Goal: Task Accomplishment & Management: Use online tool/utility

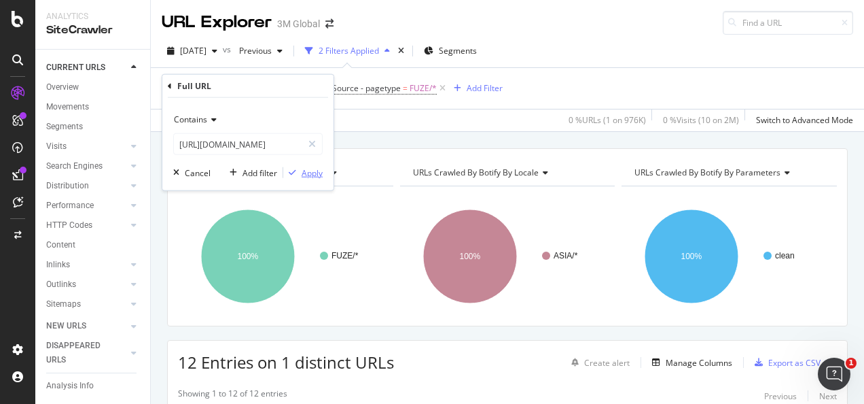
type input "[URL][DOMAIN_NAME]"
click at [322, 173] on div "Apply" at bounding box center [312, 173] width 21 height 12
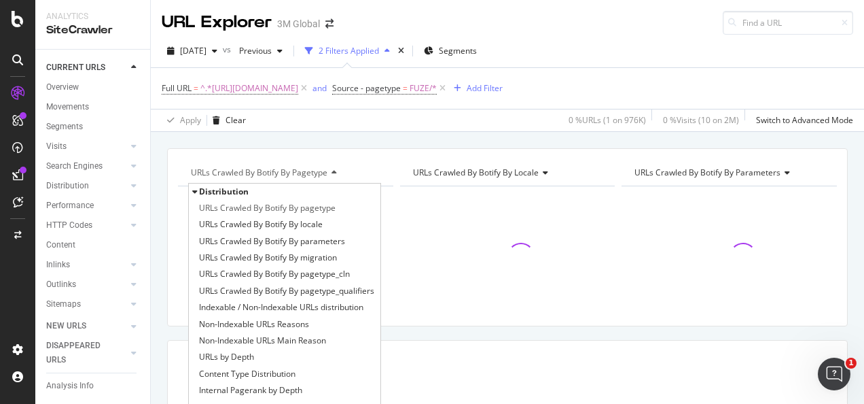
click at [421, 137] on div "URLs Crawled By Botify By pagetype Distribution URLs Crawled By Botify By paget…" at bounding box center [508, 148] width 714 height 33
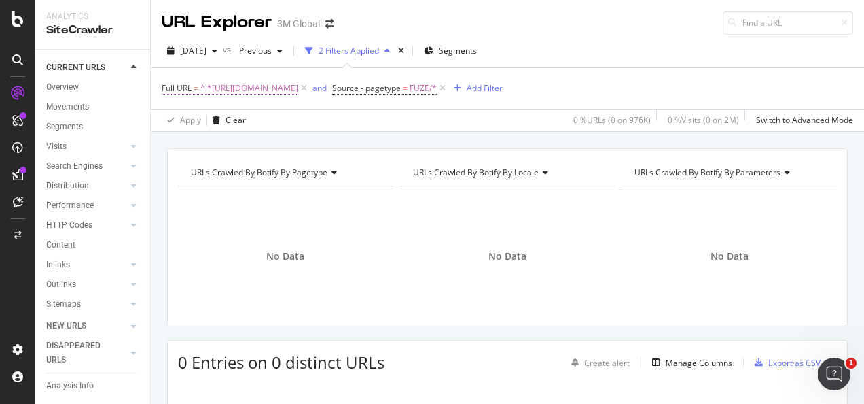
click at [298, 87] on span "^.*[URL][DOMAIN_NAME]" at bounding box center [249, 88] width 98 height 19
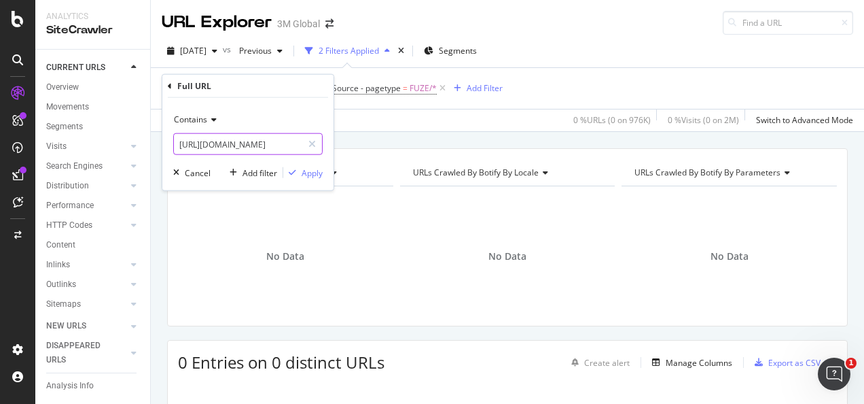
drag, startPoint x: 316, startPoint y: 141, endPoint x: 309, endPoint y: 140, distance: 7.5
click at [315, 140] on icon at bounding box center [312, 144] width 7 height 10
click at [287, 143] on input "text" at bounding box center [248, 144] width 148 height 22
paste input "[URL][DOMAIN_NAME]"
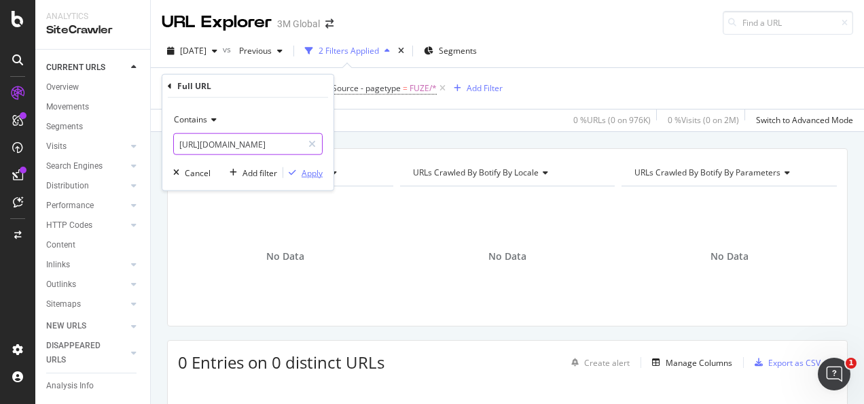
type input "[URL][DOMAIN_NAME]"
click at [300, 169] on div "button" at bounding box center [292, 173] width 18 height 8
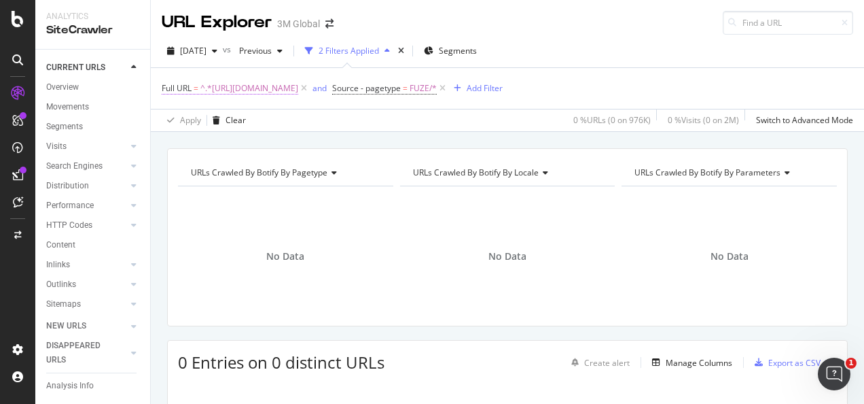
click at [298, 90] on span "^.*[URL][DOMAIN_NAME]" at bounding box center [249, 88] width 98 height 19
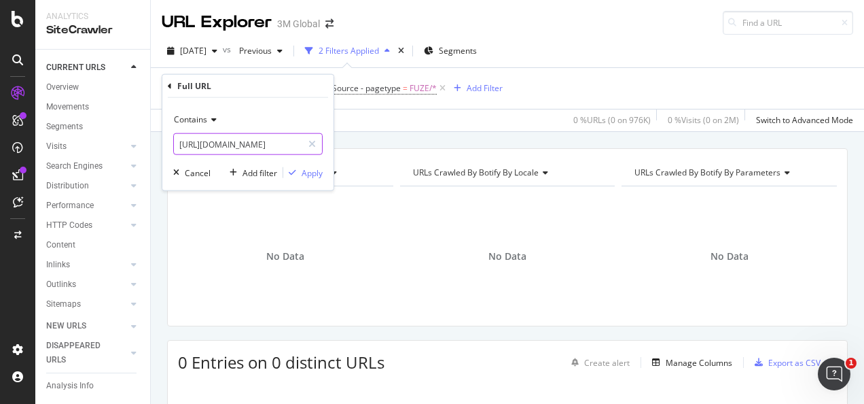
drag, startPoint x: 307, startPoint y: 140, endPoint x: 294, endPoint y: 139, distance: 12.3
click at [305, 140] on div at bounding box center [312, 144] width 20 height 22
click at [291, 139] on input "text" at bounding box center [248, 144] width 148 height 22
paste input "[URL][DOMAIN_NAME]"
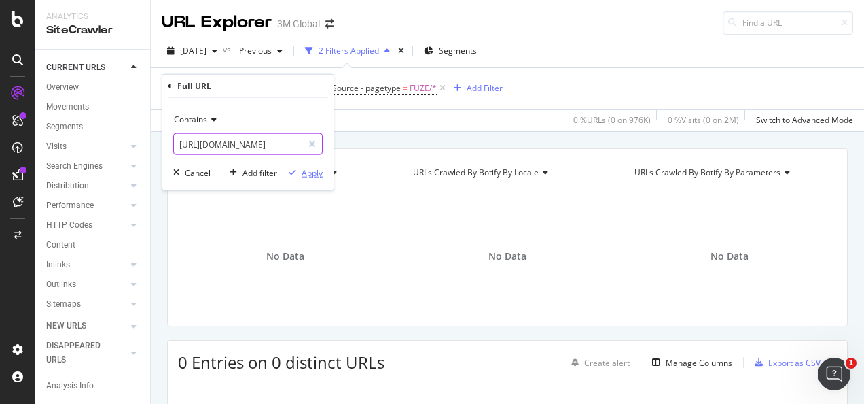
type input "[URL][DOMAIN_NAME]"
click at [306, 167] on div "Apply" at bounding box center [312, 173] width 21 height 12
